Goal: Task Accomplishment & Management: Complete application form

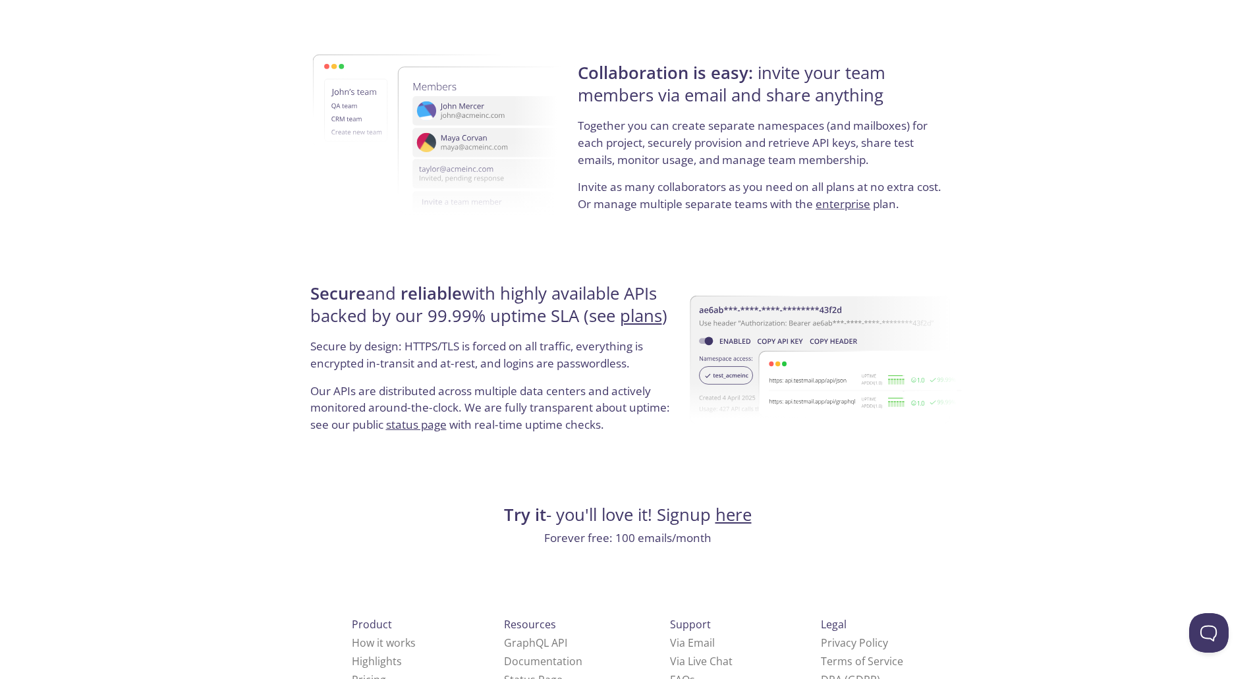
scroll to position [2333, 0]
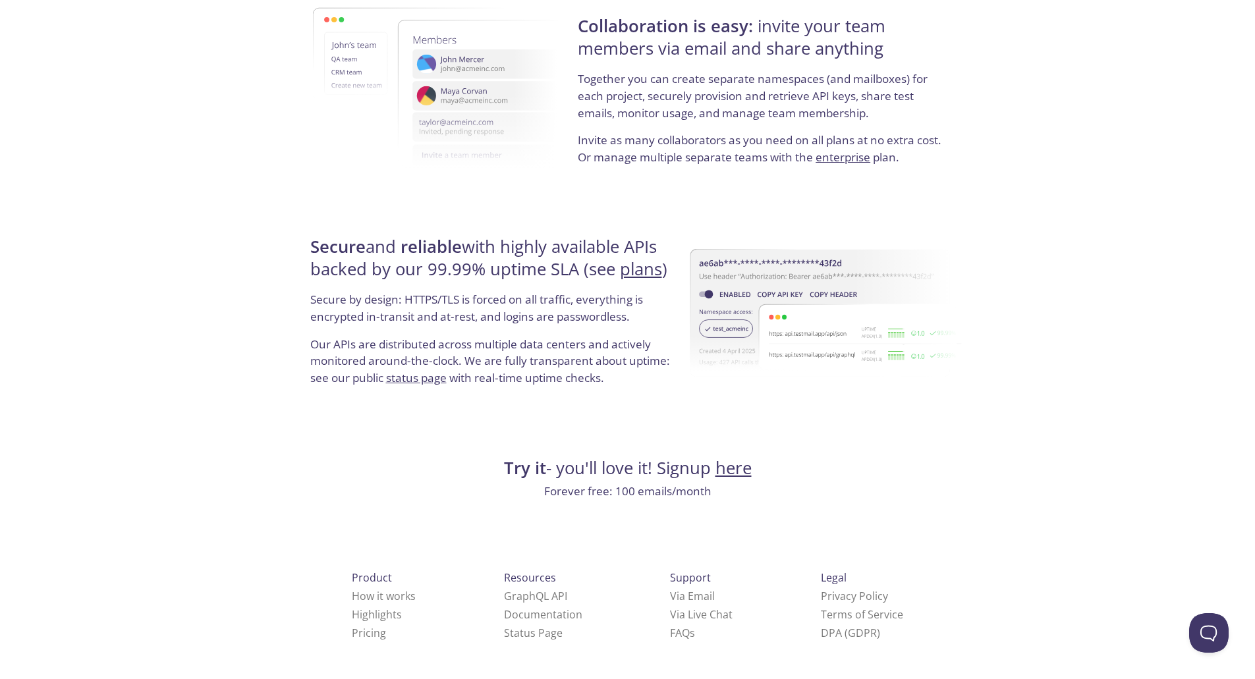
click at [640, 265] on link "plans" at bounding box center [641, 269] width 42 height 23
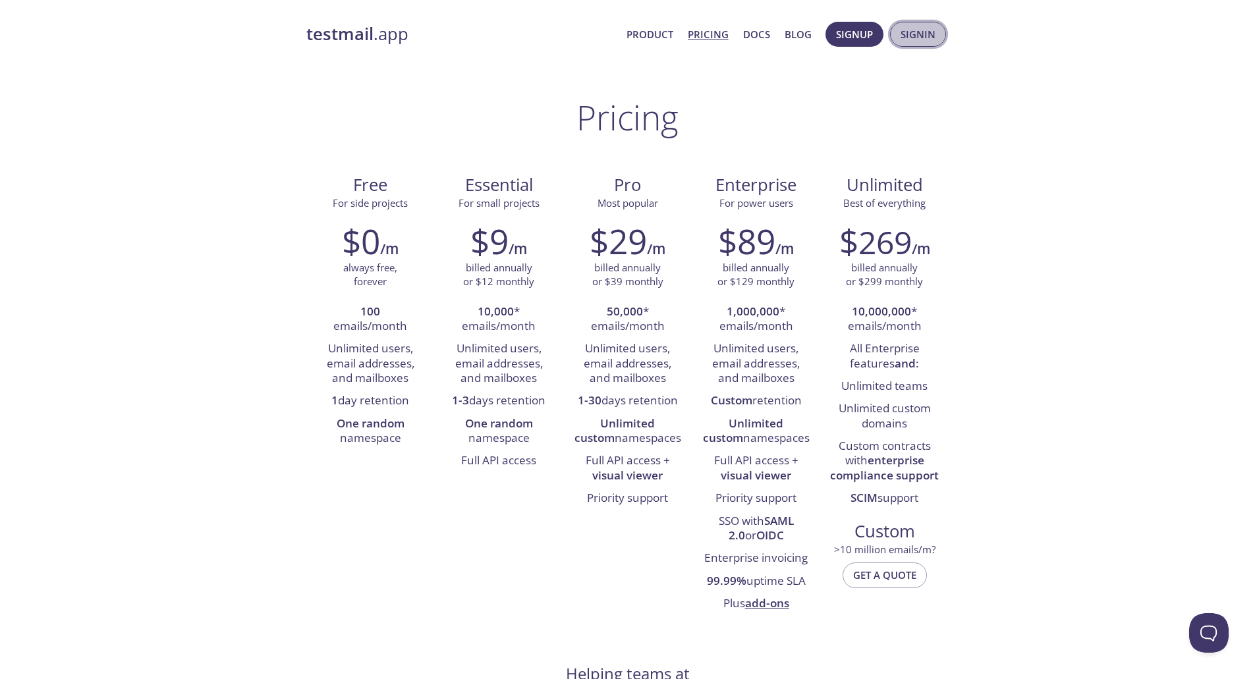
click at [911, 40] on span "Signin" at bounding box center [917, 34] width 35 height 17
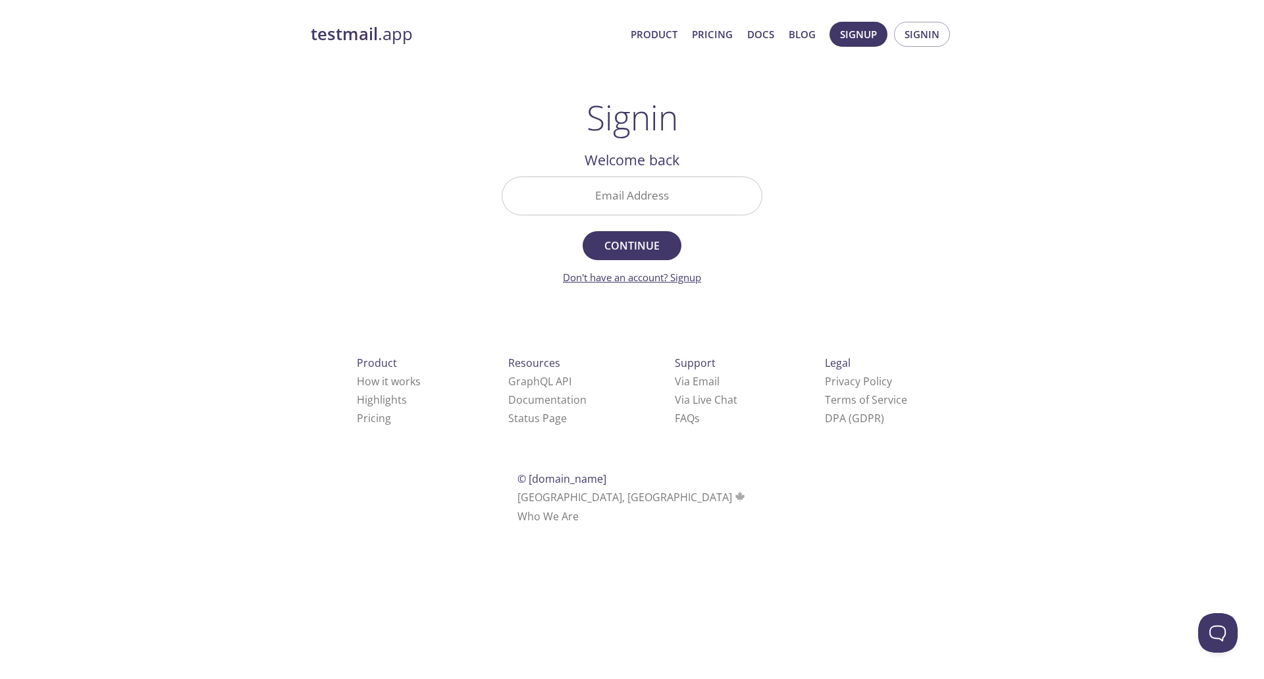
click at [678, 274] on link "Don't have an account? Signup" at bounding box center [632, 277] width 138 height 13
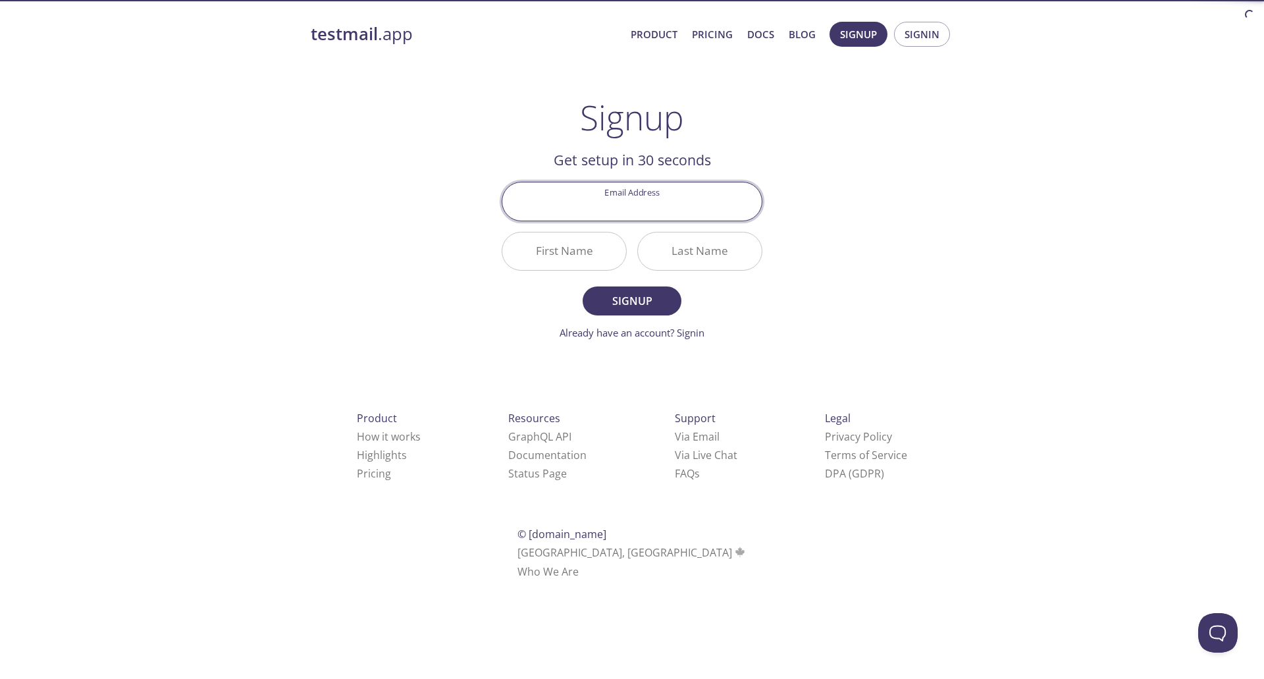
click at [649, 196] on input "Email Address" at bounding box center [631, 201] width 259 height 38
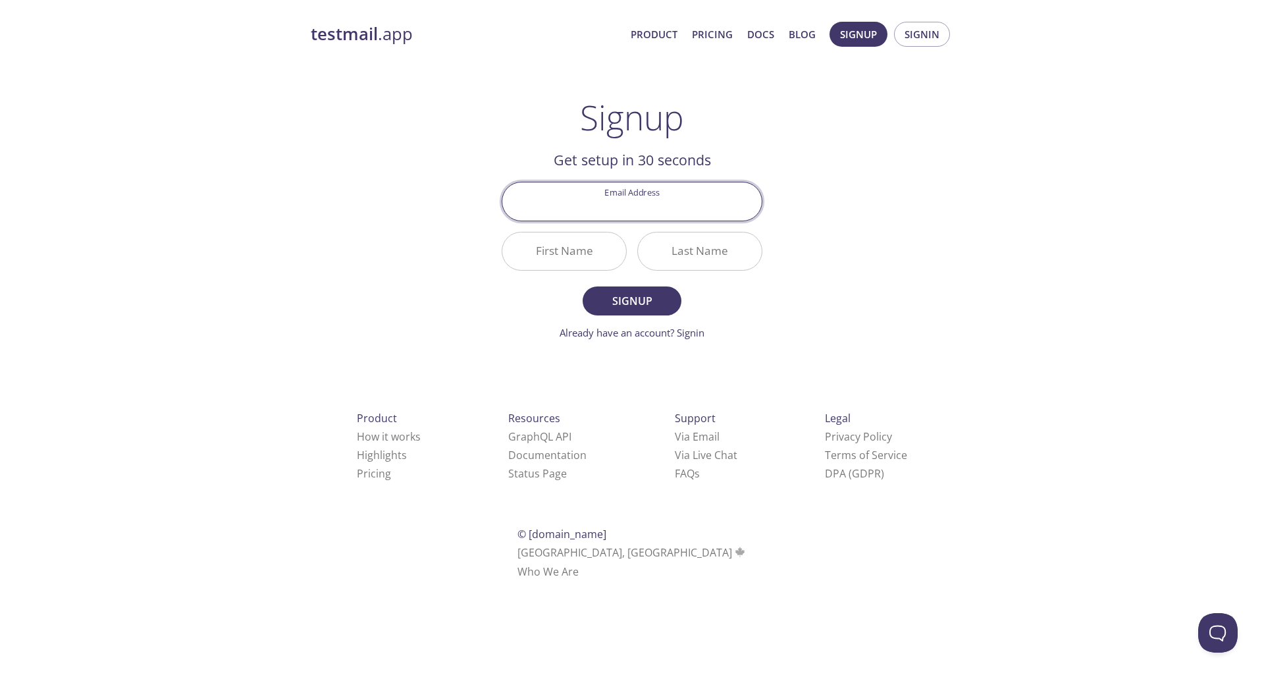
type input "[EMAIL_ADDRESS][DOMAIN_NAME]"
click at [580, 244] on input "First Name" at bounding box center [564, 251] width 124 height 38
type input "Shahzaib"
type input "jamil"
click at [583, 286] on button "Signup" at bounding box center [632, 300] width 99 height 29
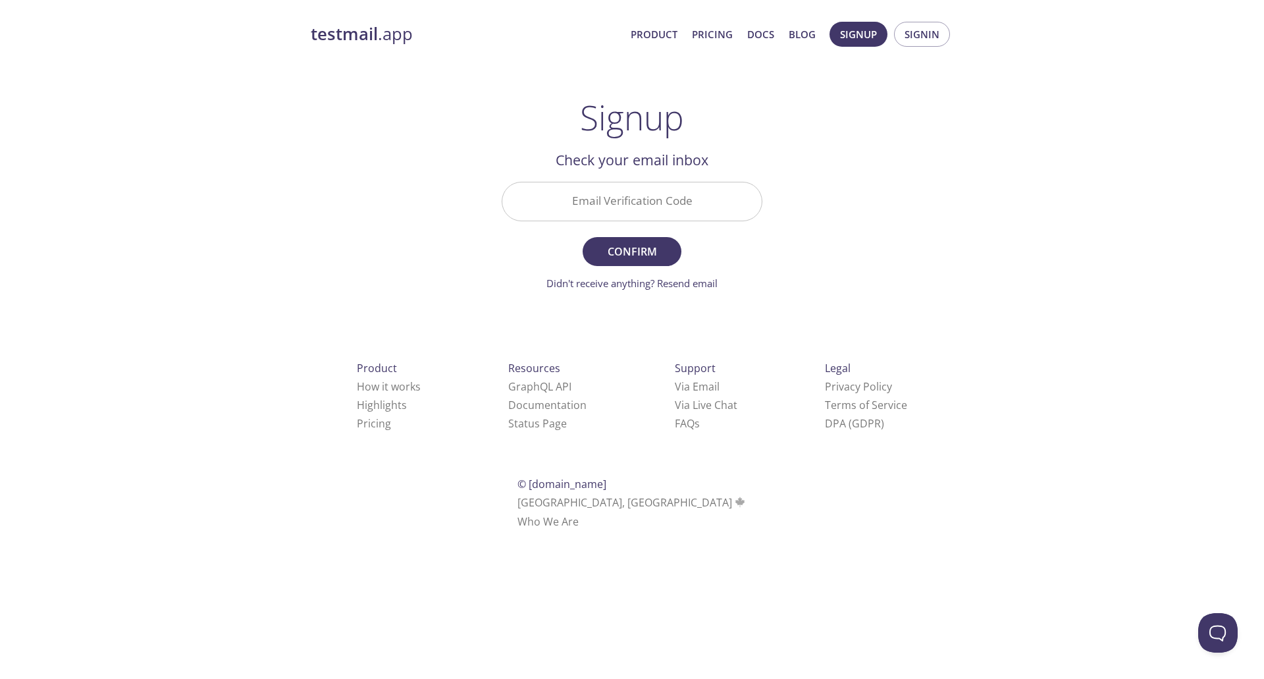
click at [703, 215] on input "Email Verification Code" at bounding box center [631, 201] width 259 height 38
paste input "R5N93GG"
type input "R5N93GG"
click at [630, 251] on span "Confirm" at bounding box center [632, 251] width 70 height 18
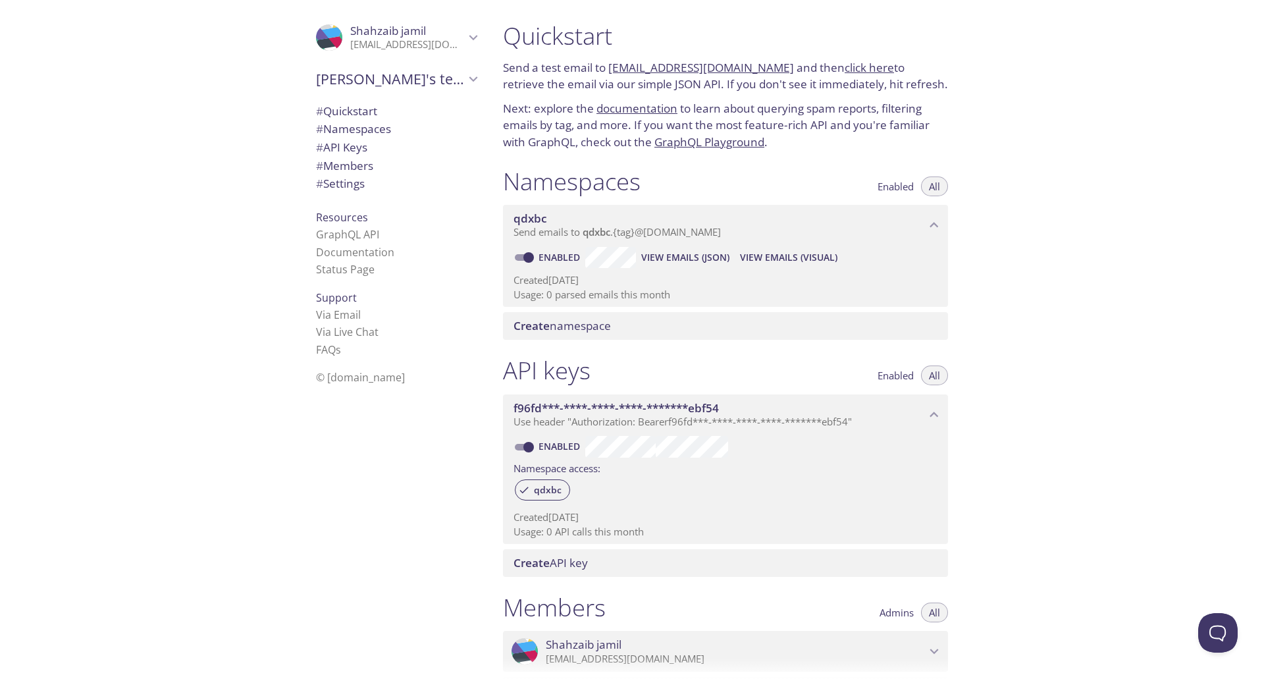
click at [791, 251] on span "View Emails (Visual)" at bounding box center [788, 258] width 97 height 16
click at [621, 325] on span "Create namespace" at bounding box center [728, 326] width 429 height 14
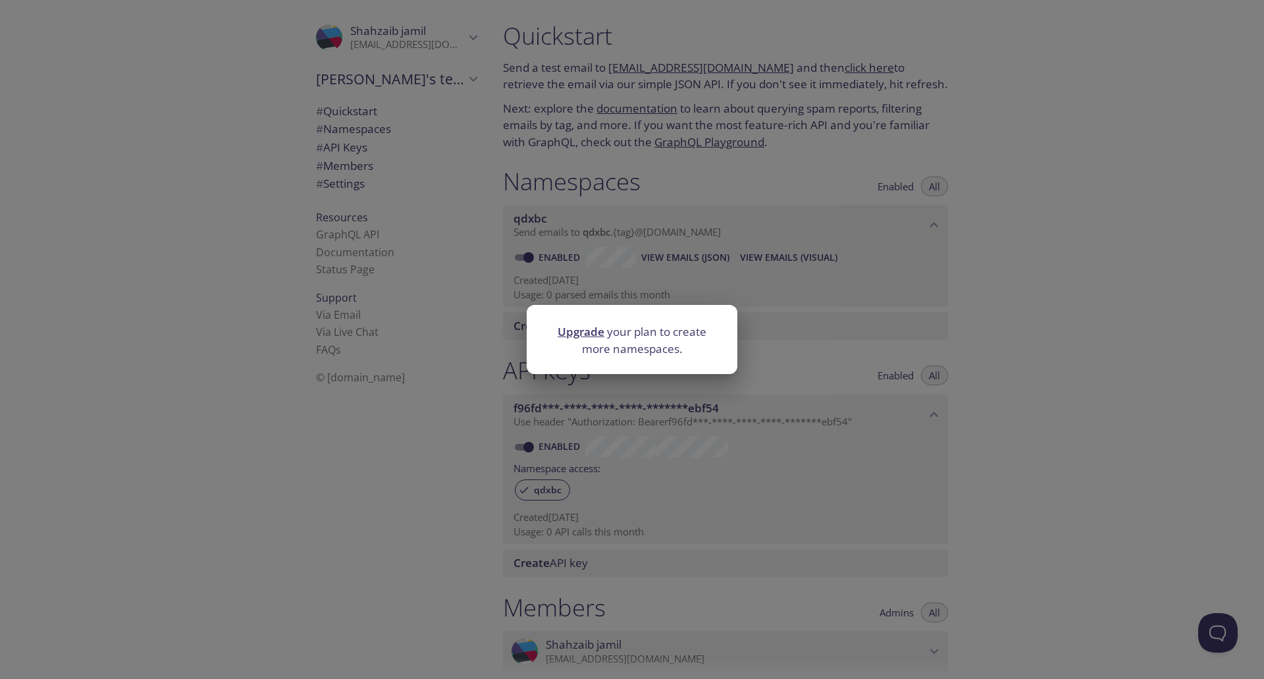
click at [1230, 358] on div "Upgrade your plan to create more namespaces." at bounding box center [632, 339] width 1264 height 679
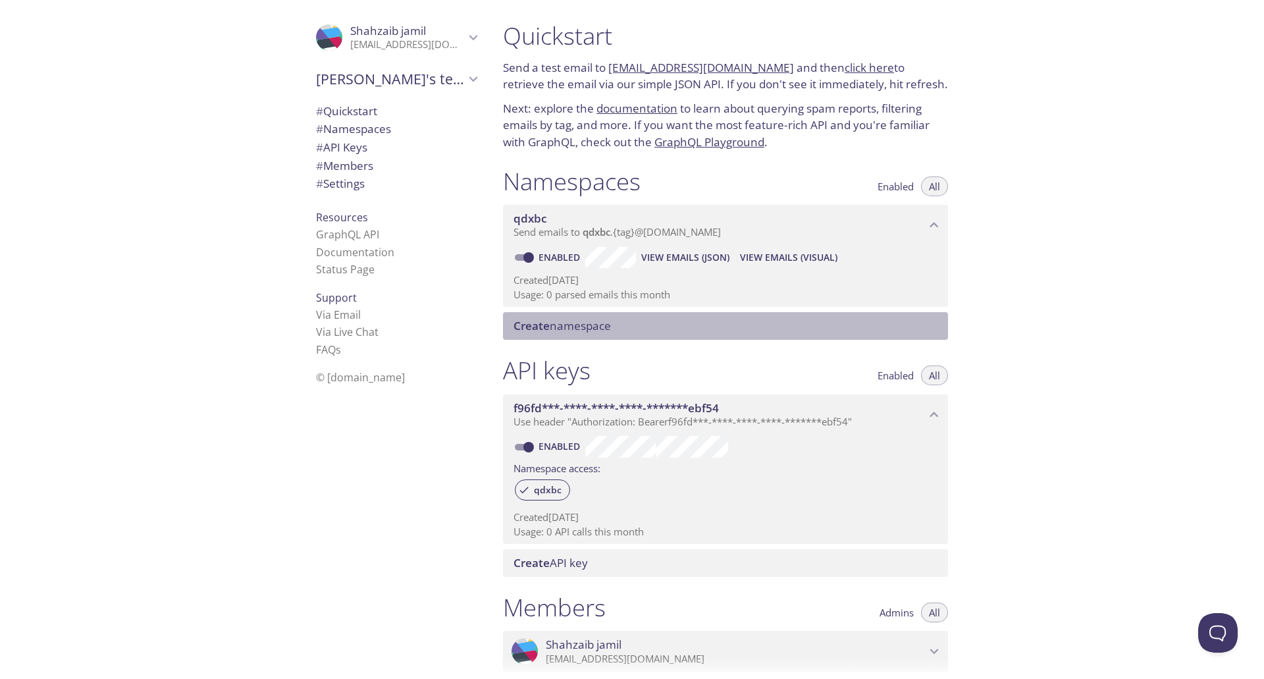
click at [607, 332] on span "Create namespace" at bounding box center [562, 325] width 97 height 15
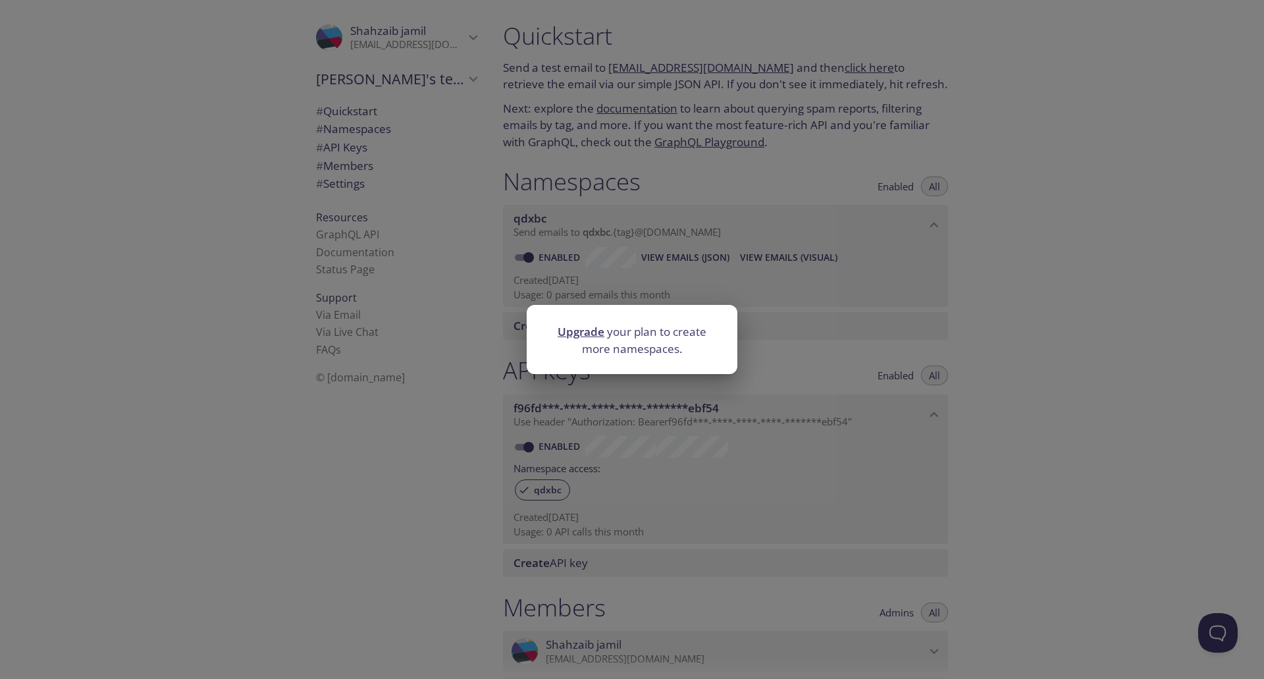
click at [910, 367] on div "Upgrade your plan to create more namespaces." at bounding box center [632, 339] width 1264 height 679
